Goal: Information Seeking & Learning: Learn about a topic

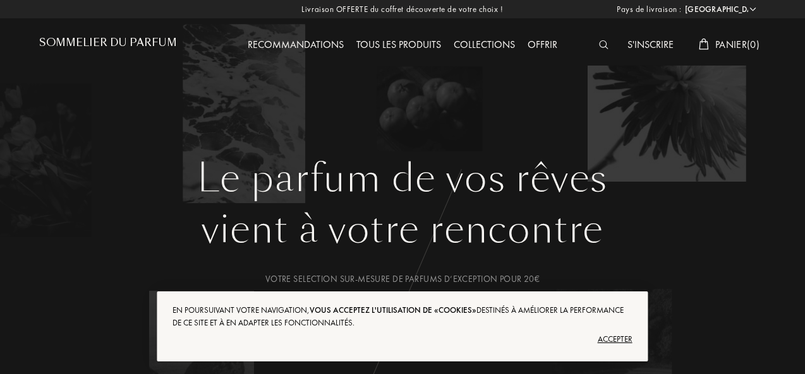
select select "FR"
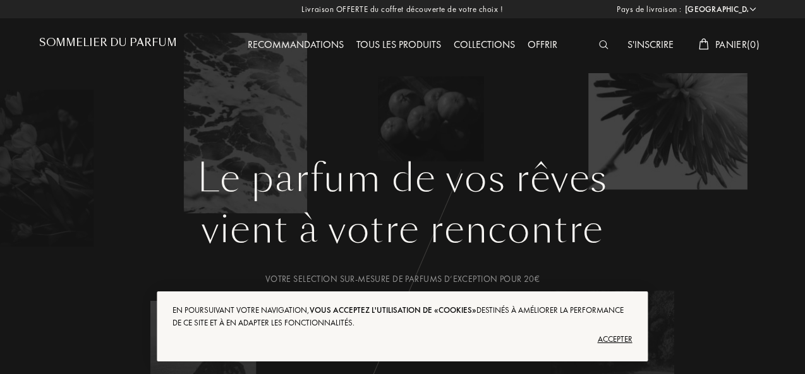
click at [616, 339] on div "Accepter" at bounding box center [401, 340] width 459 height 20
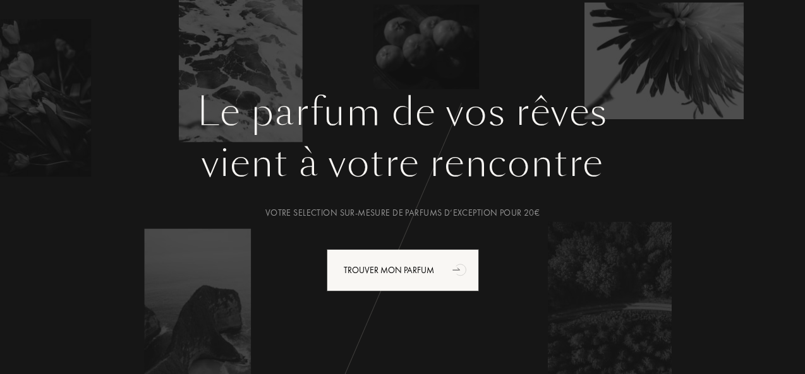
scroll to position [63, 0]
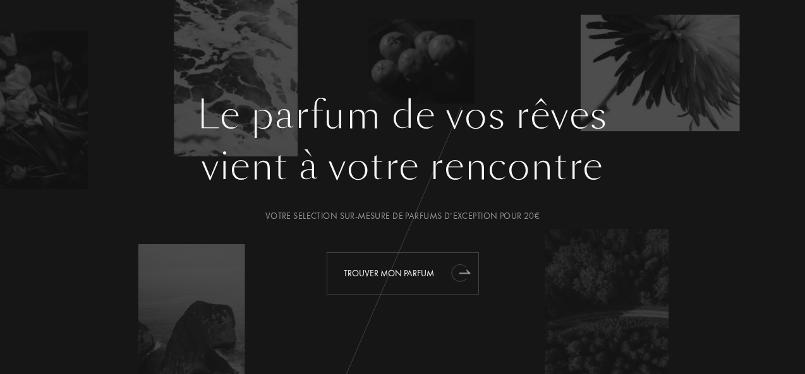
click at [427, 275] on div "Trouver mon parfum" at bounding box center [402, 274] width 152 height 42
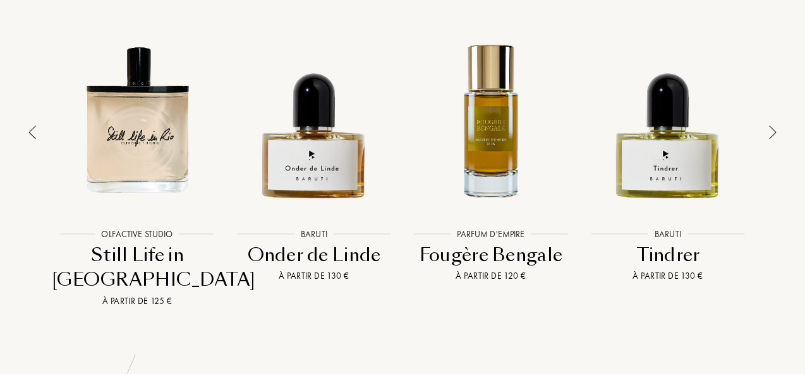
scroll to position [970, 0]
click at [765, 114] on div at bounding box center [773, 158] width 18 height 300
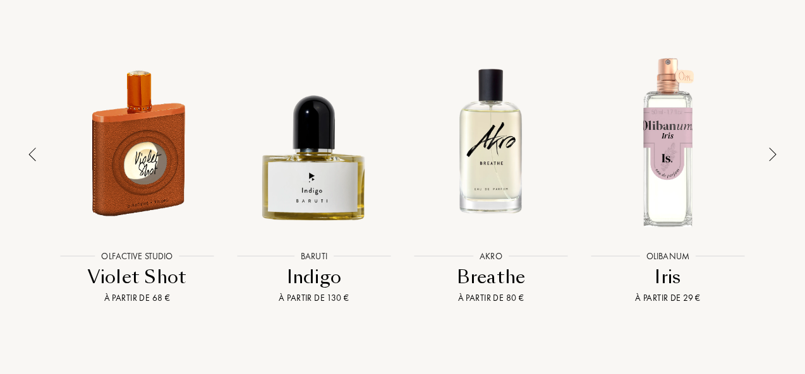
scroll to position [947, 0]
click at [773, 148] on img at bounding box center [773, 155] width 8 height 14
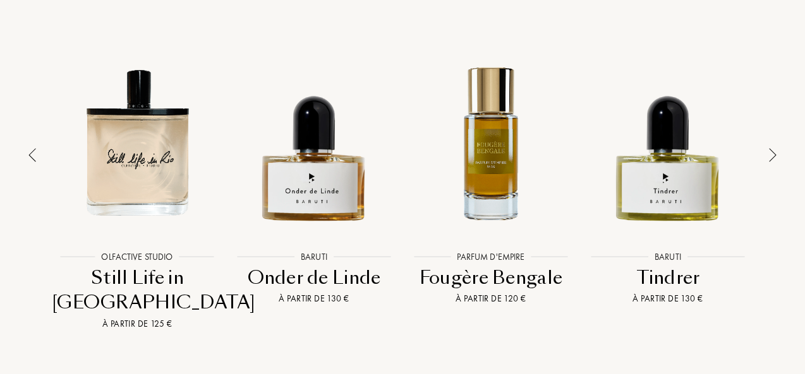
click at [773, 148] on img at bounding box center [773, 155] width 8 height 14
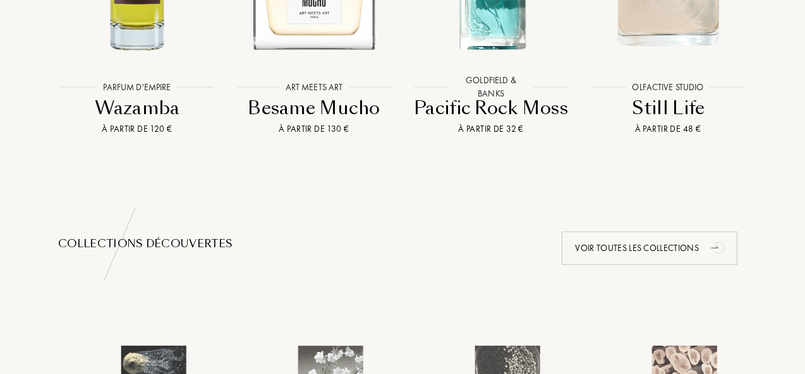
scroll to position [1117, 0]
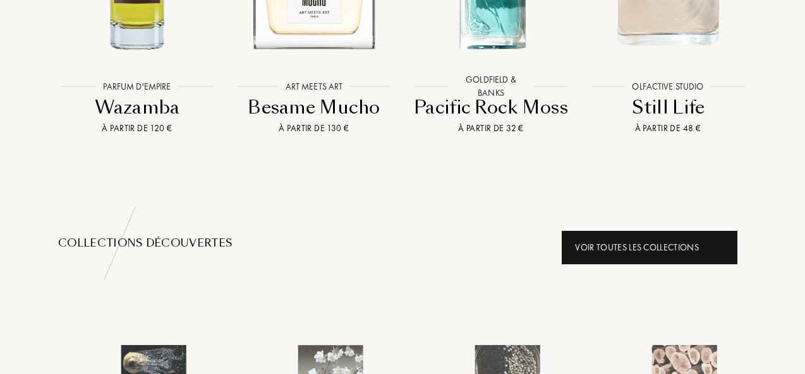
click at [686, 231] on div "Voir toutes les collections" at bounding box center [649, 247] width 176 height 33
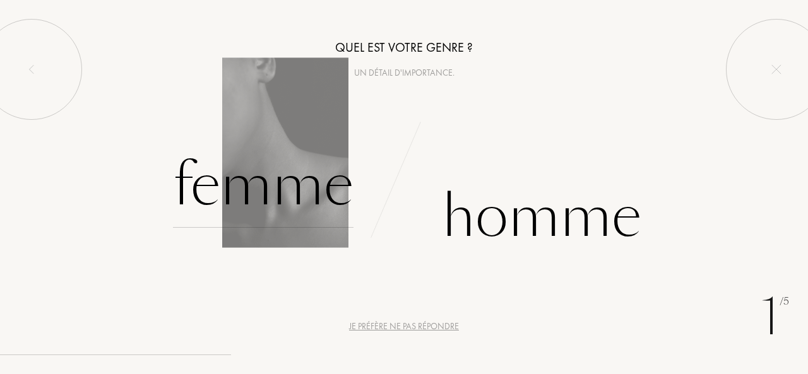
click at [258, 197] on div "Femme" at bounding box center [263, 185] width 181 height 85
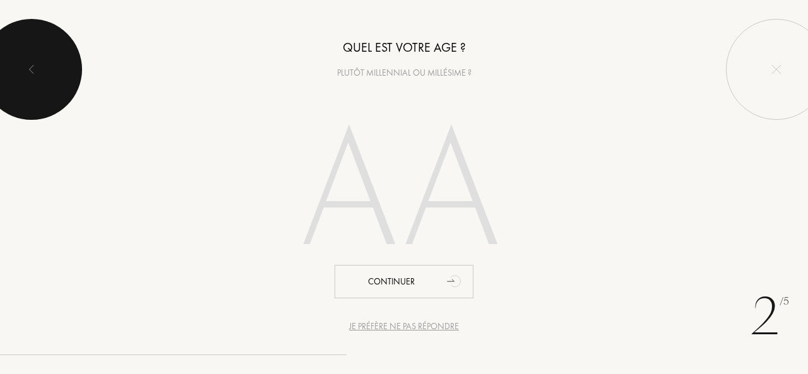
click at [27, 68] on img at bounding box center [32, 69] width 10 height 10
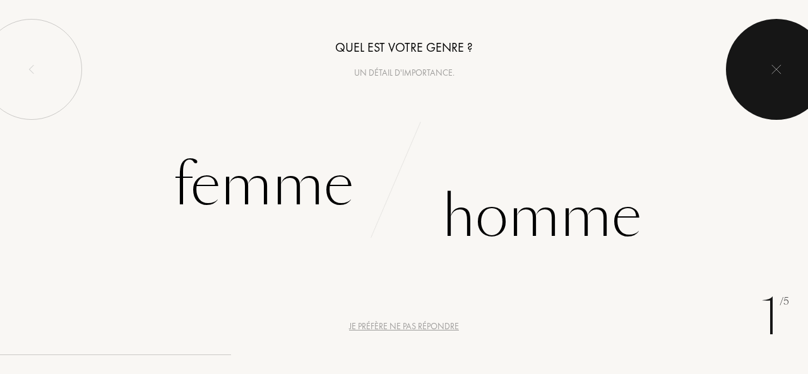
click at [767, 73] on div at bounding box center [776, 69] width 101 height 101
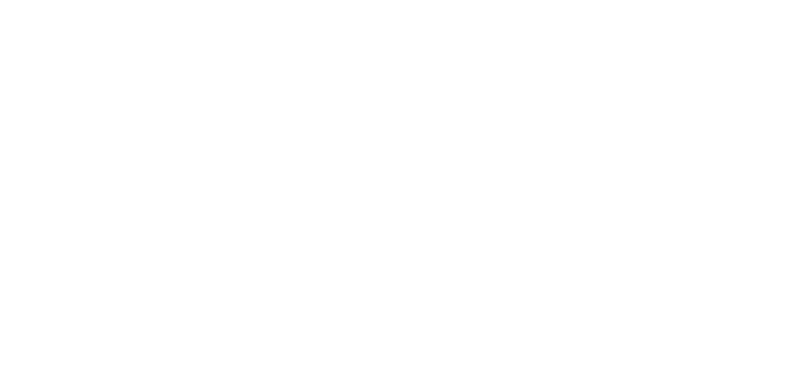
select select "FR"
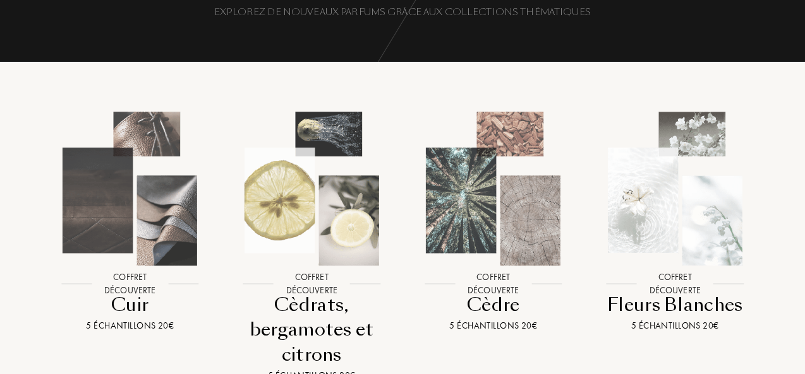
scroll to position [104, 0]
